Goal: Task Accomplishment & Management: Manage account settings

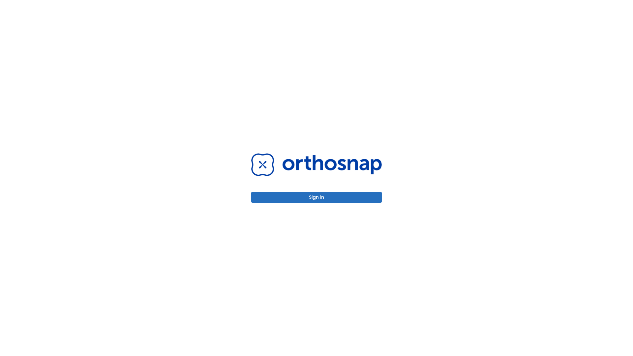
click at [317, 197] on button "Sign in" at bounding box center [316, 197] width 131 height 11
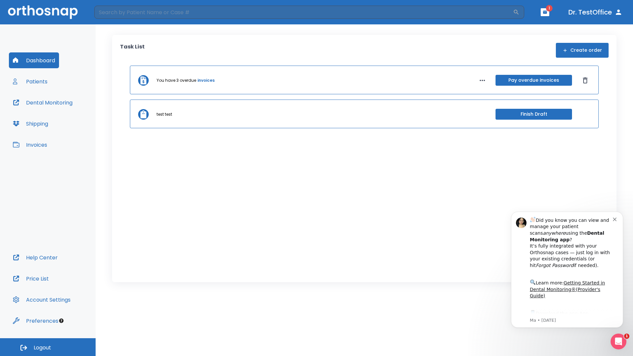
click at [48, 347] on span "Logout" at bounding box center [42, 347] width 17 height 7
